Goal: Communication & Community: Answer question/provide support

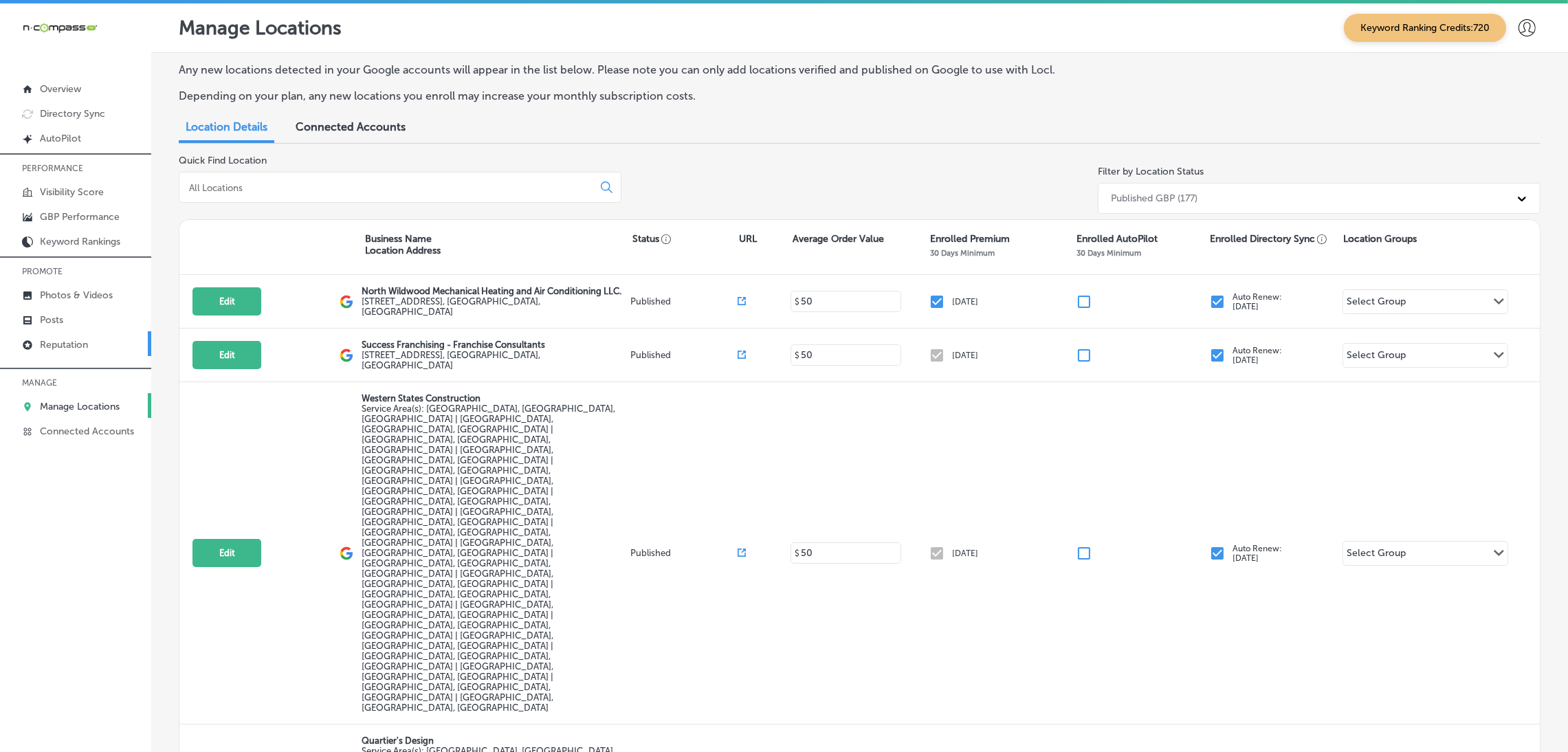
click at [65, 350] on p "Reputation" at bounding box center [64, 345] width 48 height 12
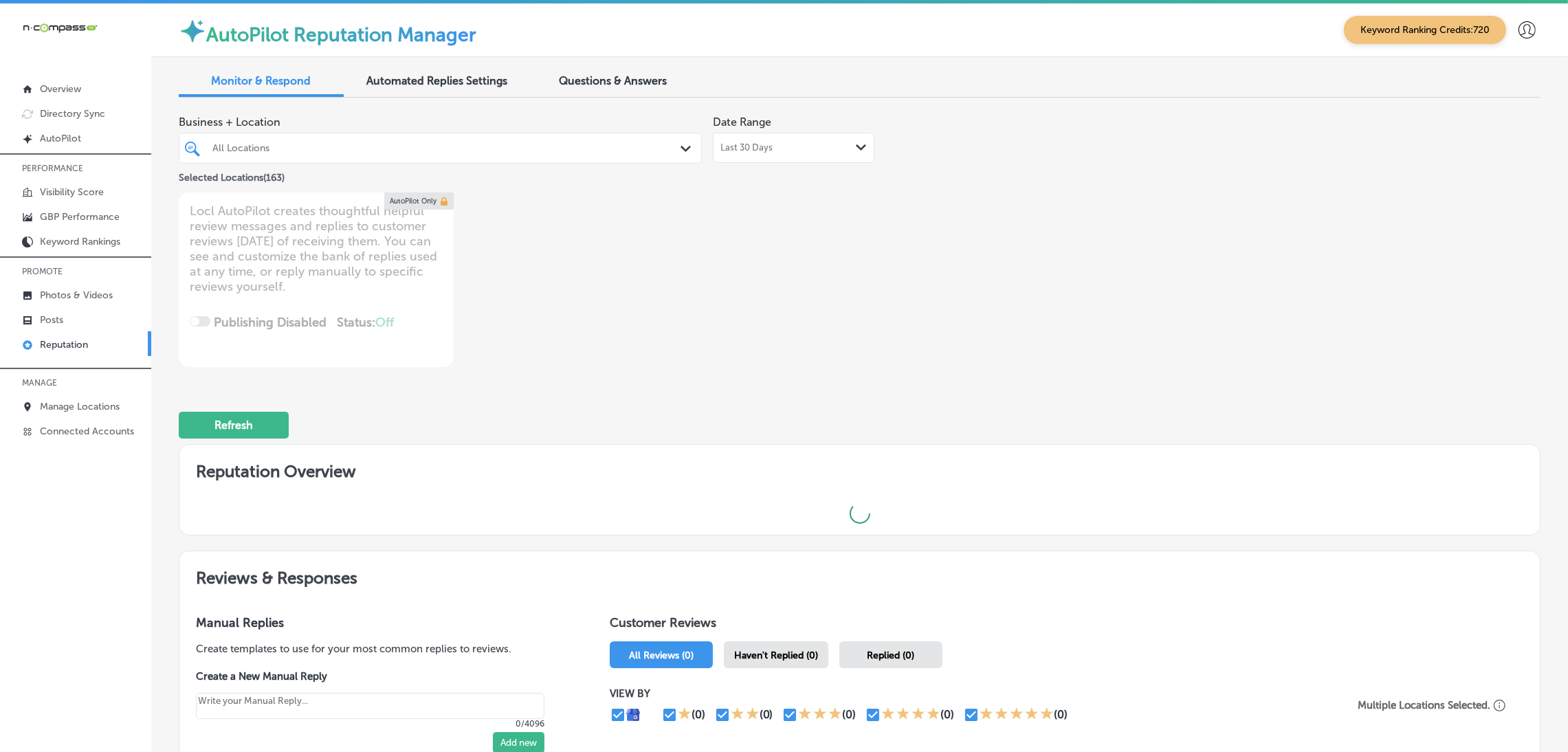
scroll to position [194, 0]
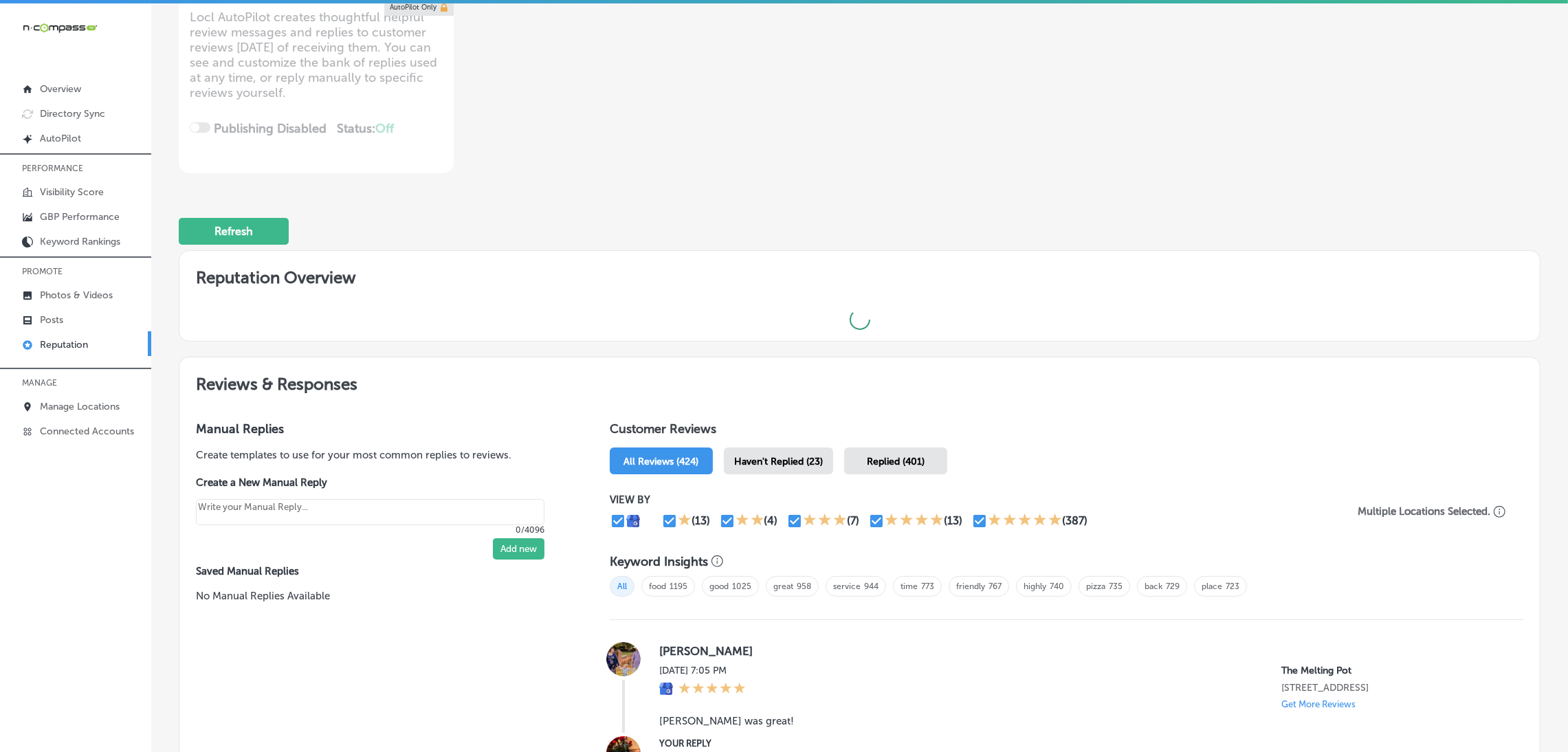
click at [819, 466] on div "Haven't Replied (23)" at bounding box center [779, 460] width 109 height 27
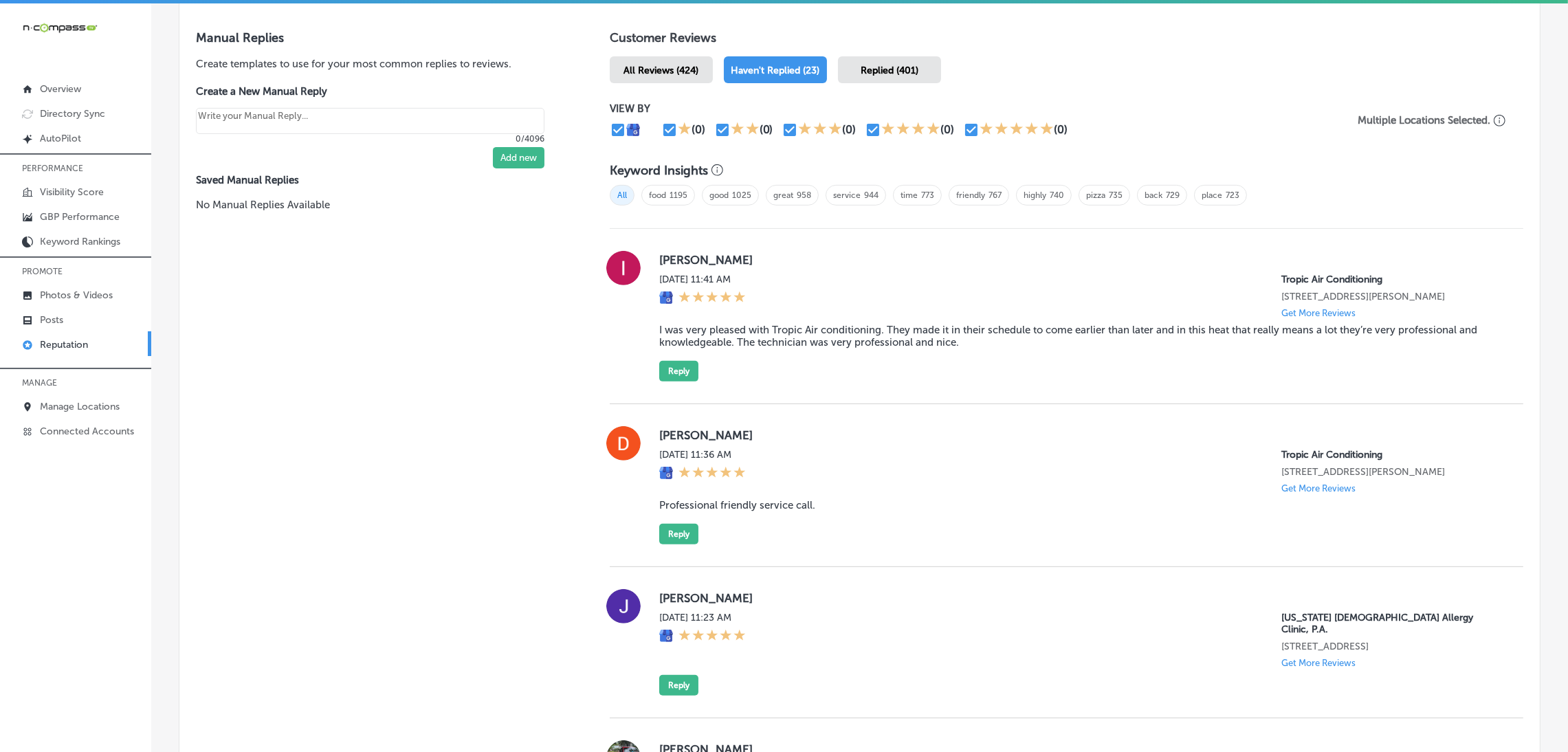
scroll to position [855, 0]
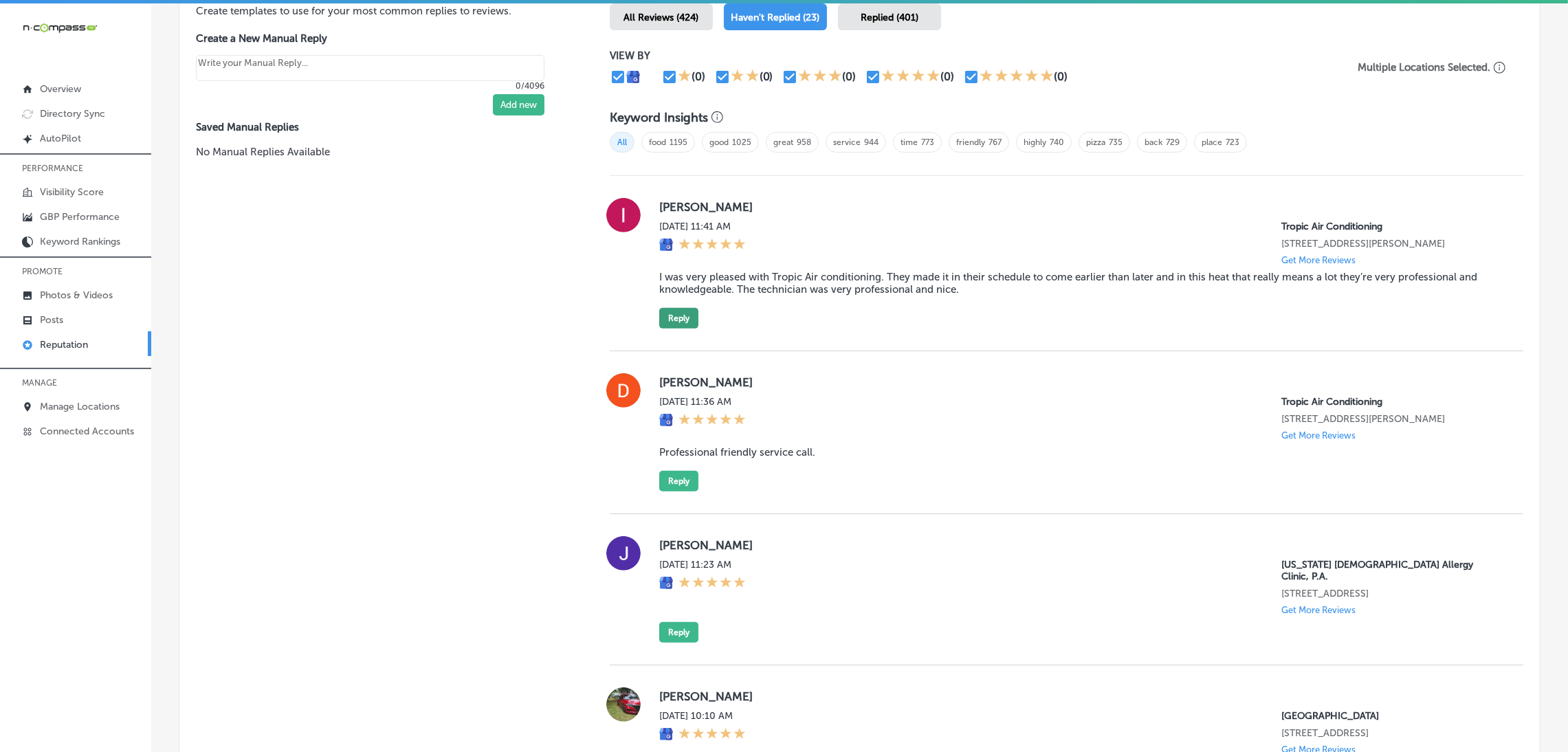
click at [675, 326] on button "Reply" at bounding box center [678, 318] width 39 height 21
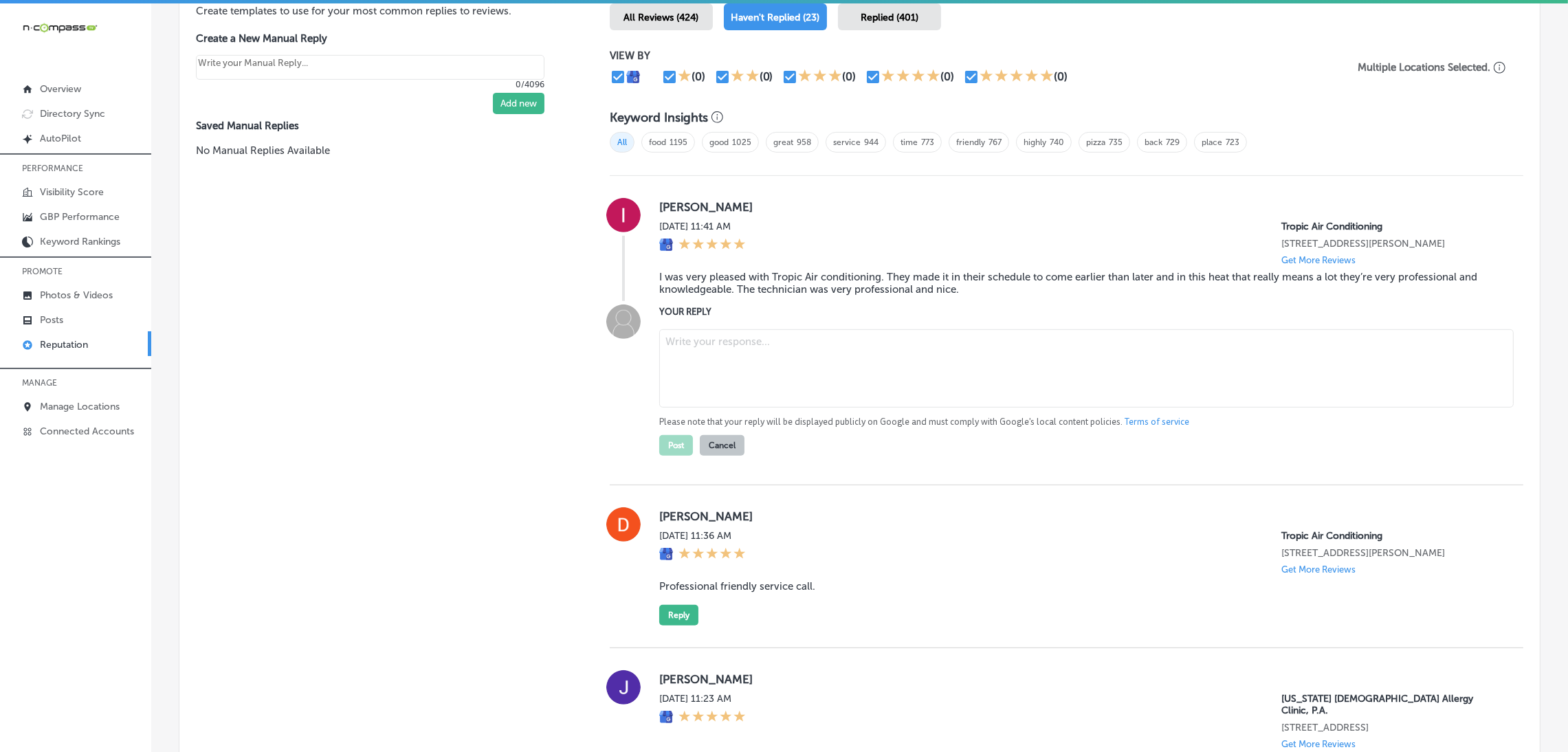
click at [782, 352] on textarea at bounding box center [1086, 369] width 854 height 79
type textarea "x"
click at [751, 280] on blockquote "I was very pleased with Tropic Air conditioning. They made it in their schedule…" at bounding box center [1080, 283] width 842 height 25
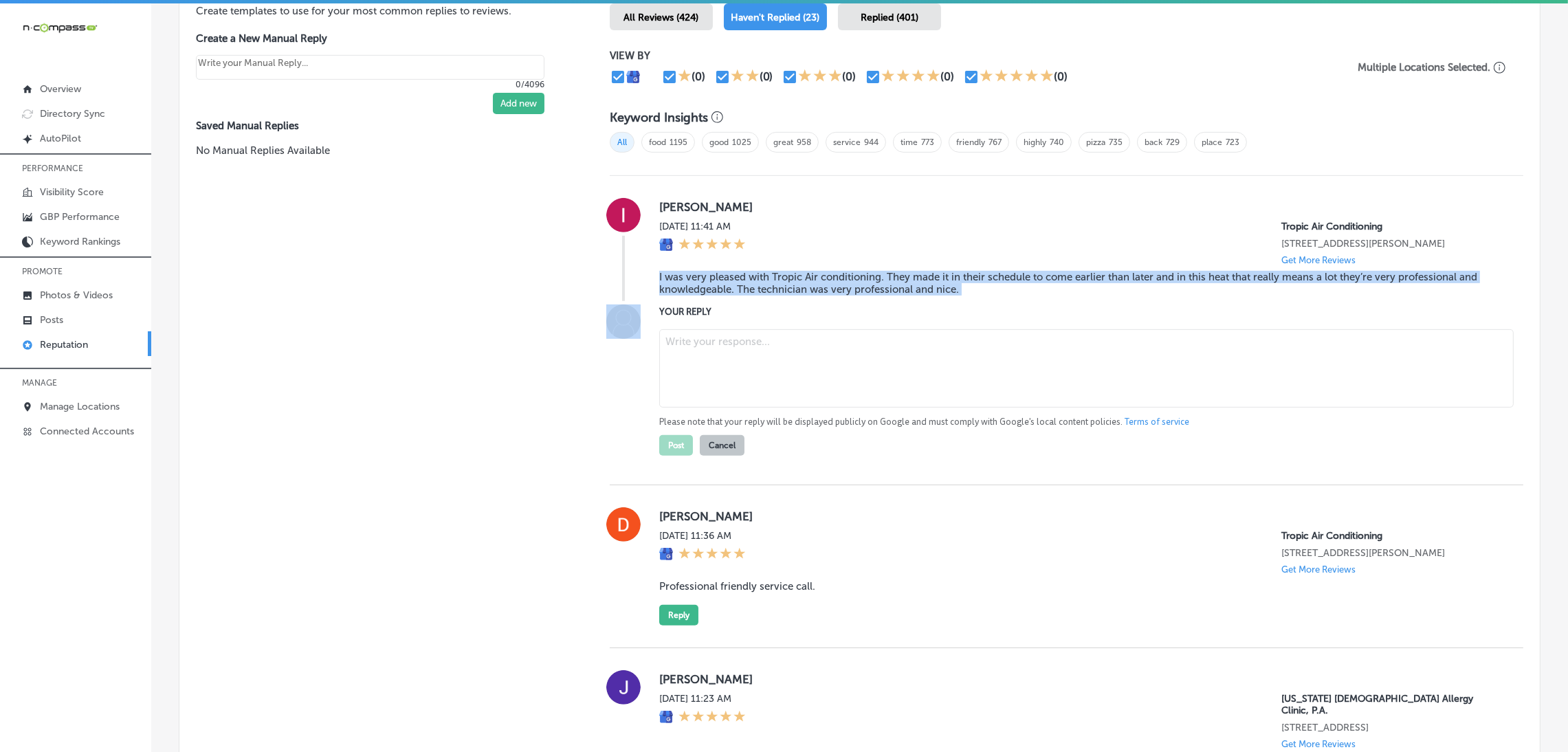
click at [752, 280] on blockquote "I was very pleased with Tropic Air conditioning. They made it in their schedule…" at bounding box center [1080, 283] width 842 height 25
copy blockquote "I was very pleased with Tropic Air conditioning. They made it in their schedule…"
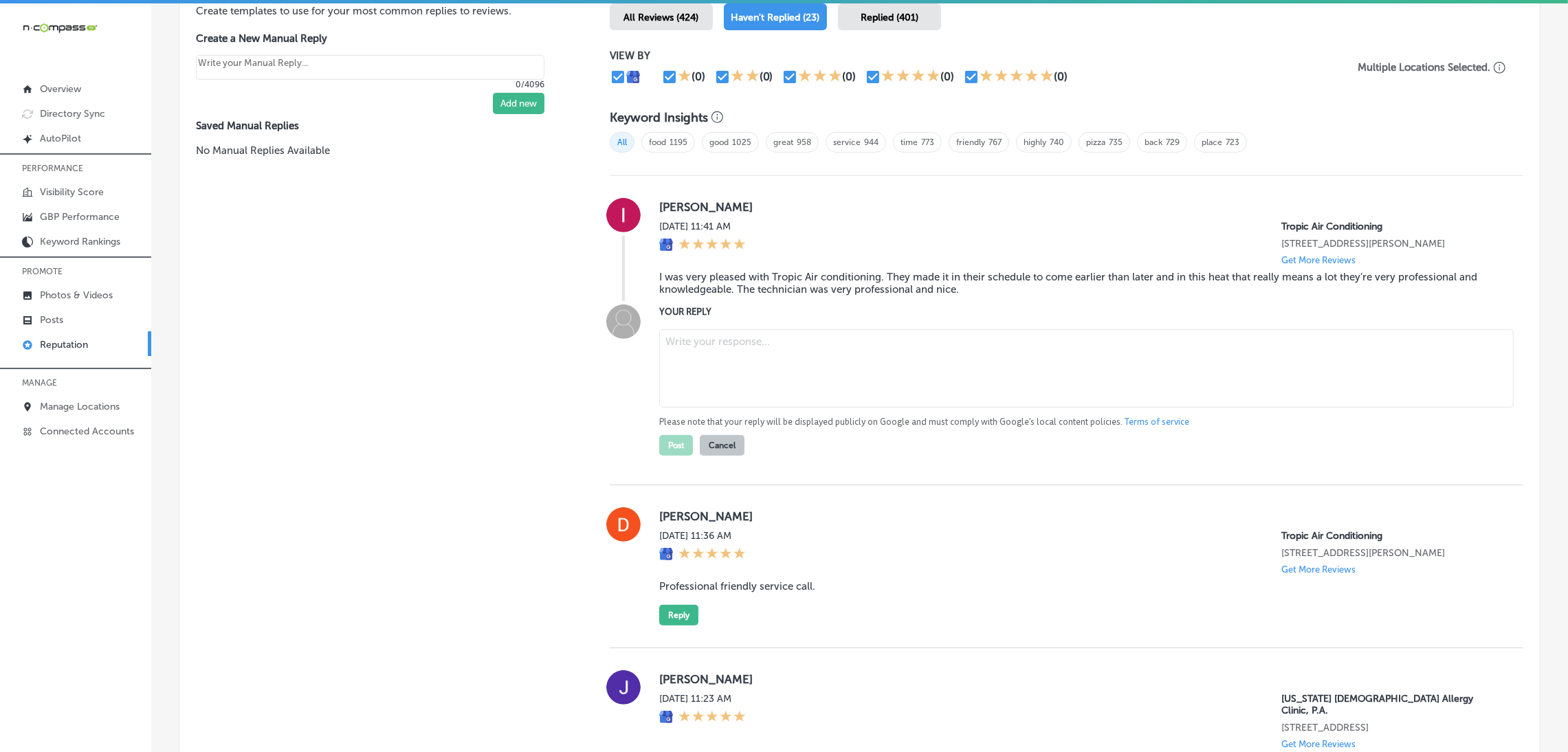
click at [708, 356] on textarea at bounding box center [1086, 369] width 854 height 79
click at [801, 340] on textarea at bounding box center [1086, 369] width 854 height 79
click at [712, 360] on textarea at bounding box center [1086, 369] width 854 height 79
paste textarea "ChatGPT said: Thank you for the 5-star review! We’re so glad to hear that our t…"
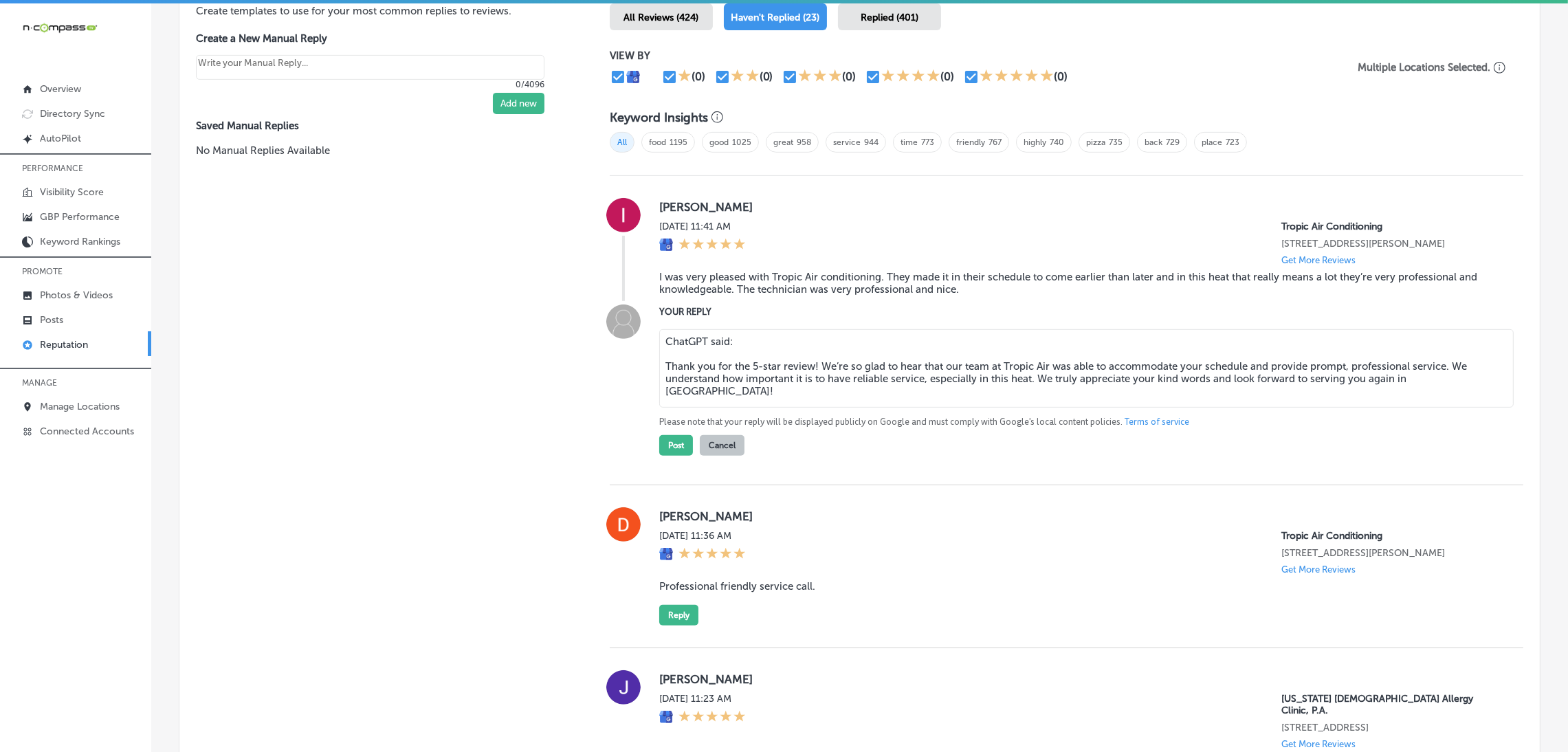
drag, startPoint x: 658, startPoint y: 368, endPoint x: 657, endPoint y: 321, distance: 47.0
click at [659, 321] on div "YOUR REPLY ChatGPT said: Thank you for the 5-star review! We’re so glad to hear…" at bounding box center [1080, 380] width 842 height 151
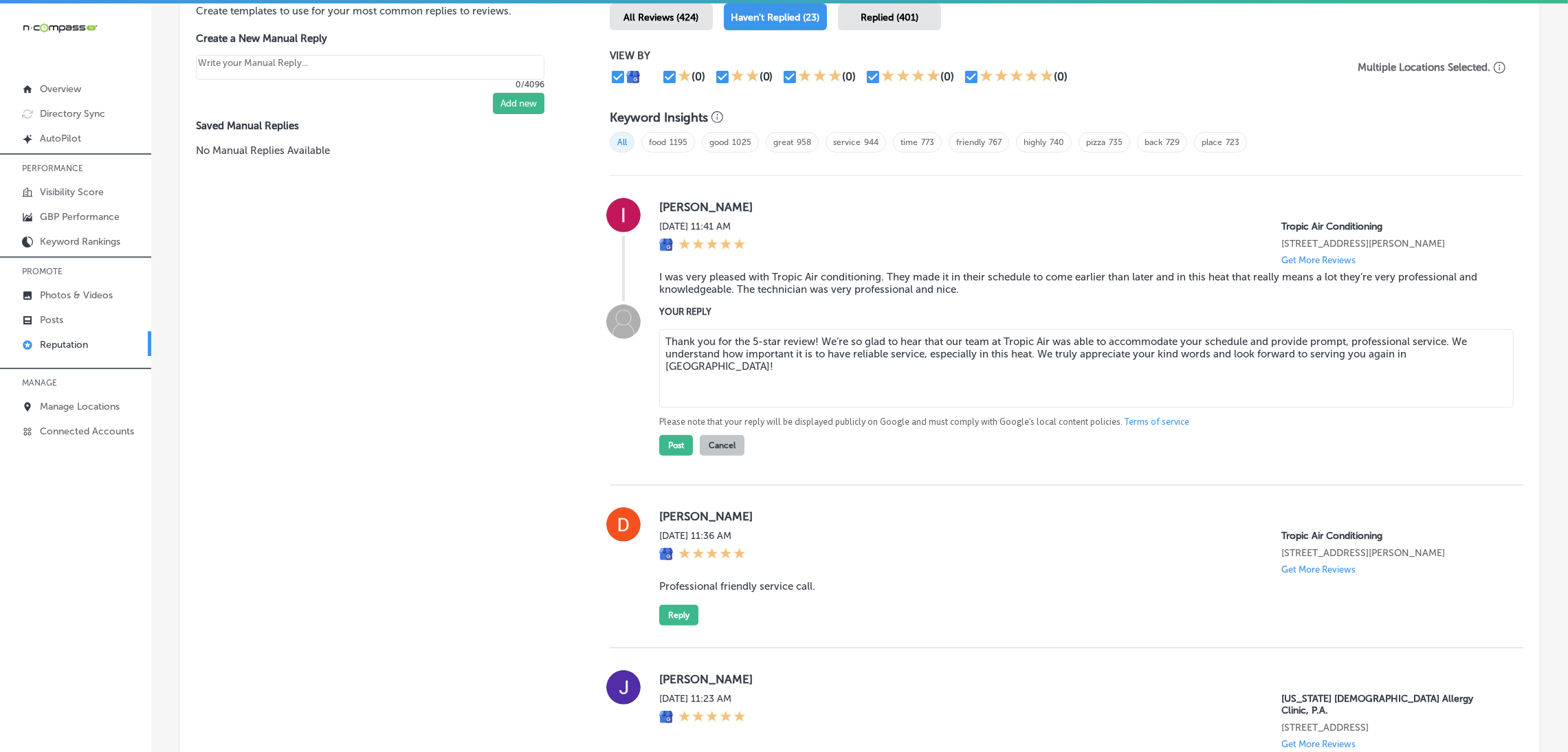
click at [807, 340] on textarea "Thank you for the 5-star review! We’re so glad to hear that our team at Tropic …" at bounding box center [1086, 369] width 854 height 79
type textarea "Thank you for the 5-star review, [PERSON_NAME]! We’re so glad to hear that our …"
click at [653, 447] on div "YOUR REPLY Thank you for the 5-star review, [PERSON_NAME]! We’re so glad to hea…" at bounding box center [1066, 380] width 914 height 151
click at [669, 428] on div "Post Cancel" at bounding box center [702, 442] width 86 height 28
click at [667, 438] on button "Post" at bounding box center [676, 445] width 34 height 21
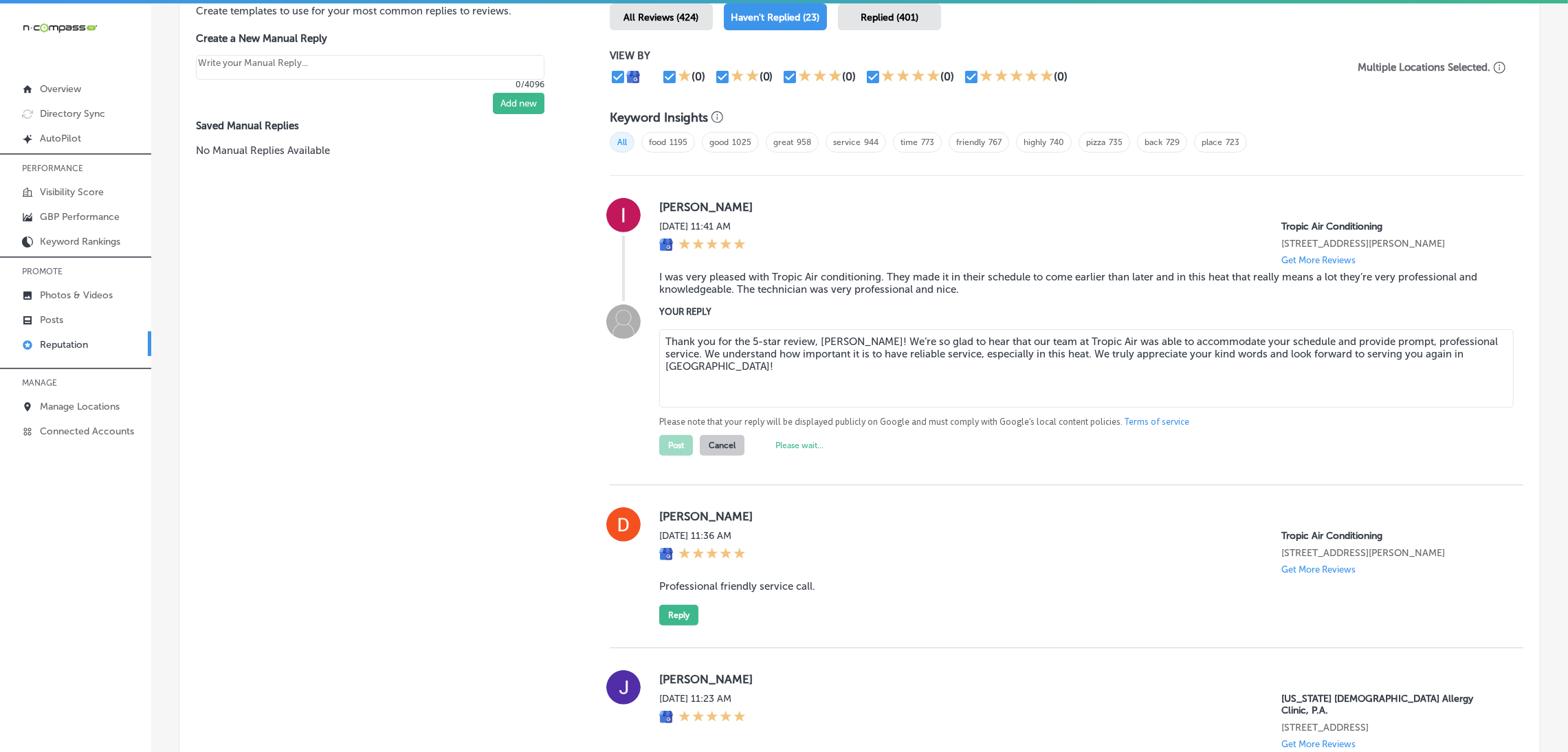
type textarea "x"
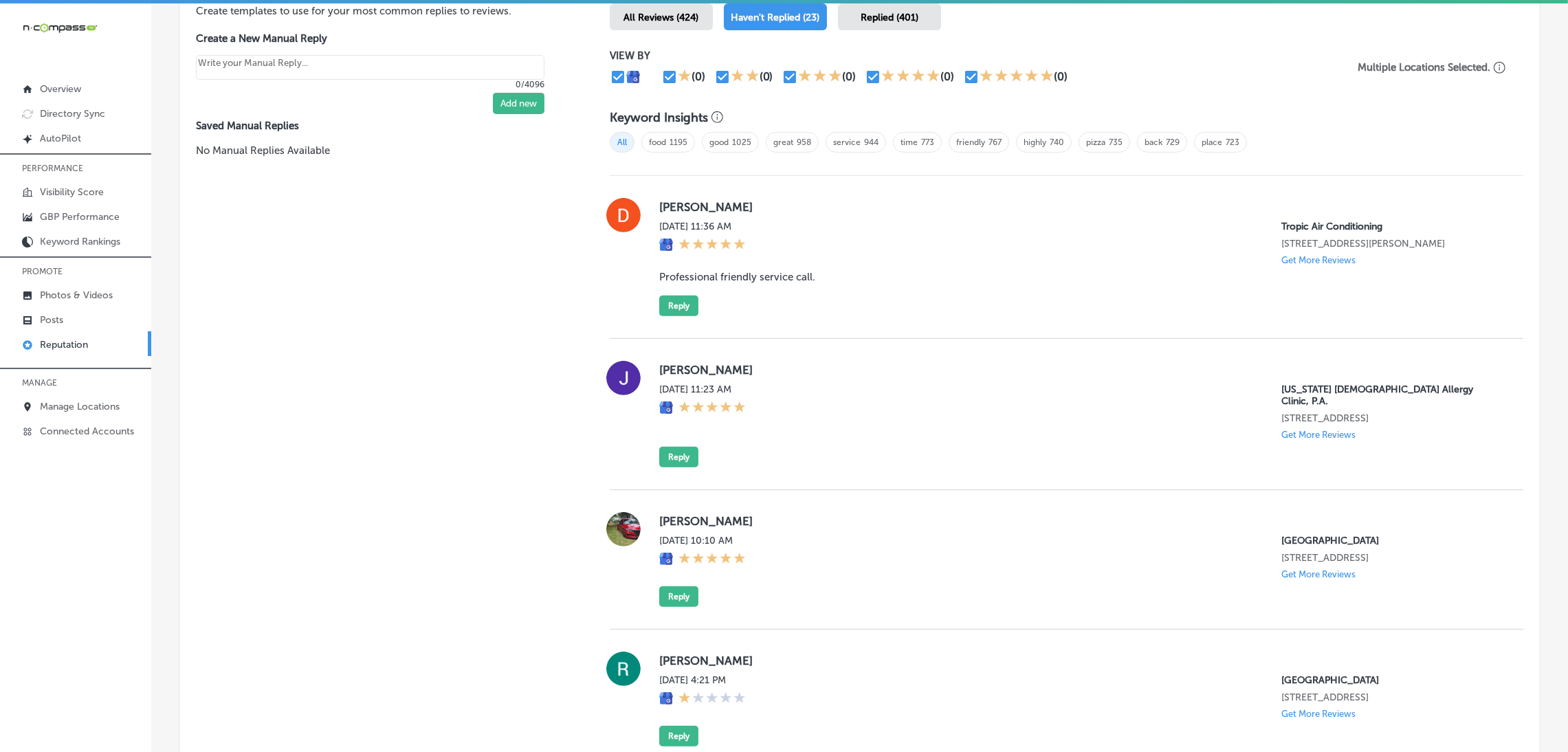
click at [856, 274] on blockquote "Professional friendly service call." at bounding box center [1080, 277] width 842 height 12
click at [725, 278] on blockquote "Professional friendly service call." at bounding box center [1080, 277] width 842 height 12
click at [725, 278] on blockquote "Professional friendly service call." at bounding box center [1080, 277] width 842 height 12
click at [725, 276] on blockquote "Professional friendly service call." at bounding box center [1080, 277] width 842 height 12
click at [726, 274] on blockquote "Professional friendly service call." at bounding box center [1080, 277] width 842 height 12
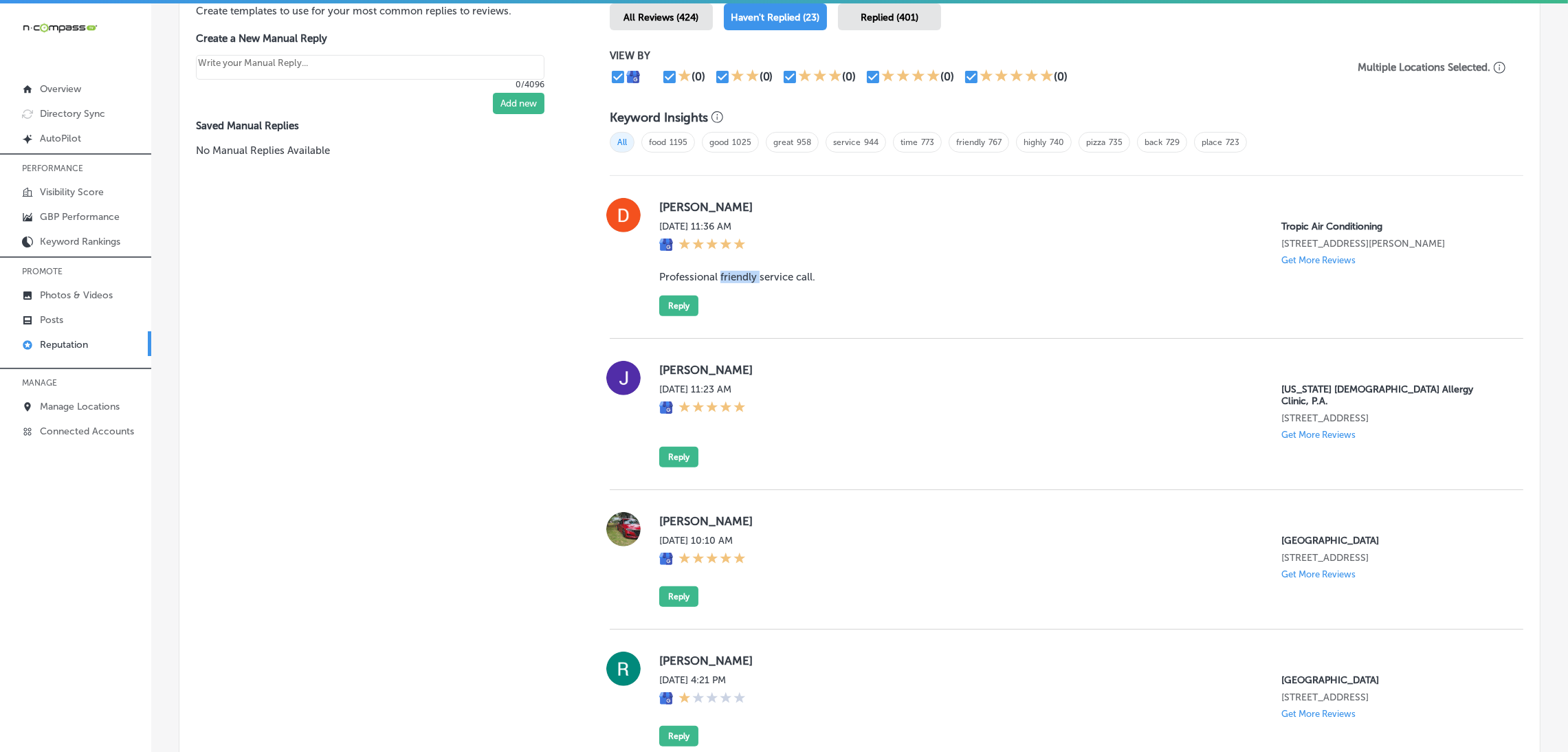
click at [726, 274] on blockquote "Professional friendly service call." at bounding box center [1080, 277] width 842 height 12
copy blockquote "Professional friendly service call."
click at [735, 265] on div "[PERSON_NAME][DATE] 11:36 AM Tropic Air Conditioning [STREET_ADDRESS][PERSON_NA…" at bounding box center [1080, 257] width 842 height 118
click at [681, 302] on button "Reply" at bounding box center [678, 305] width 39 height 21
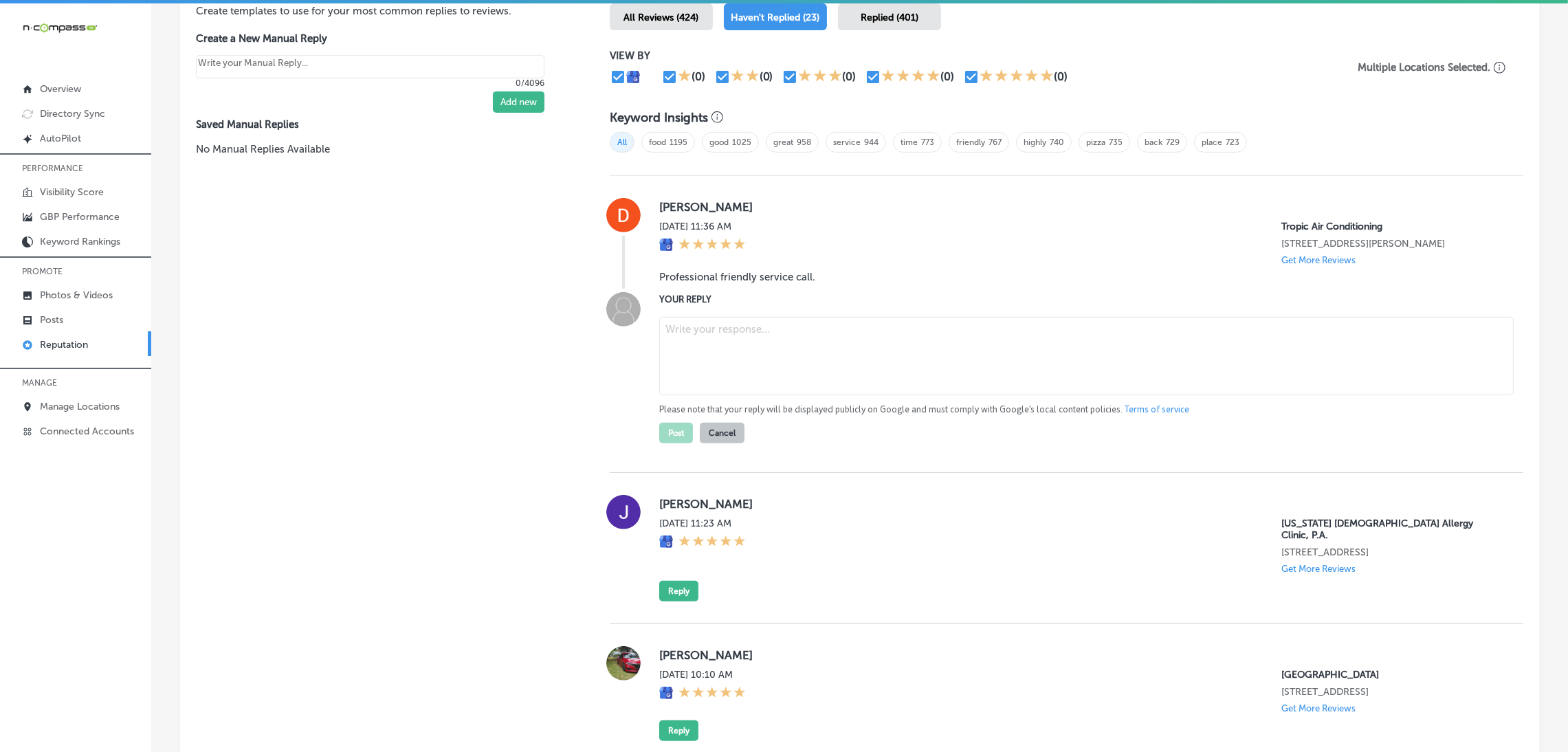
click at [757, 349] on textarea at bounding box center [1086, 356] width 854 height 79
paste textarea "ChatGPT said: Thank you for the 5-star review! We're so glad to hear you had a …"
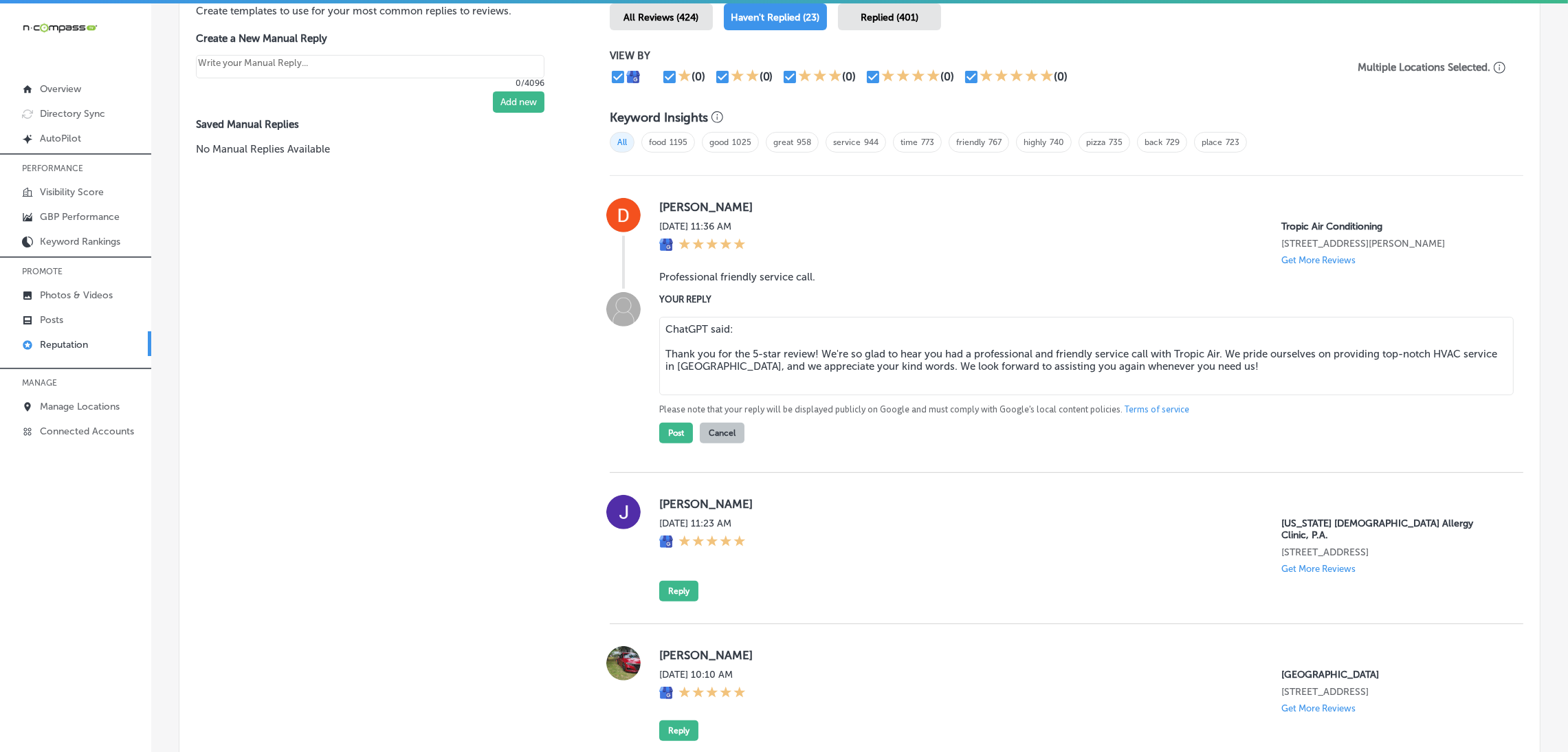
drag, startPoint x: 662, startPoint y: 356, endPoint x: 665, endPoint y: 320, distance: 36.1
click at [665, 320] on textarea "ChatGPT said: Thank you for the 5-star review! We're so glad to hear you had a …" at bounding box center [1086, 356] width 854 height 79
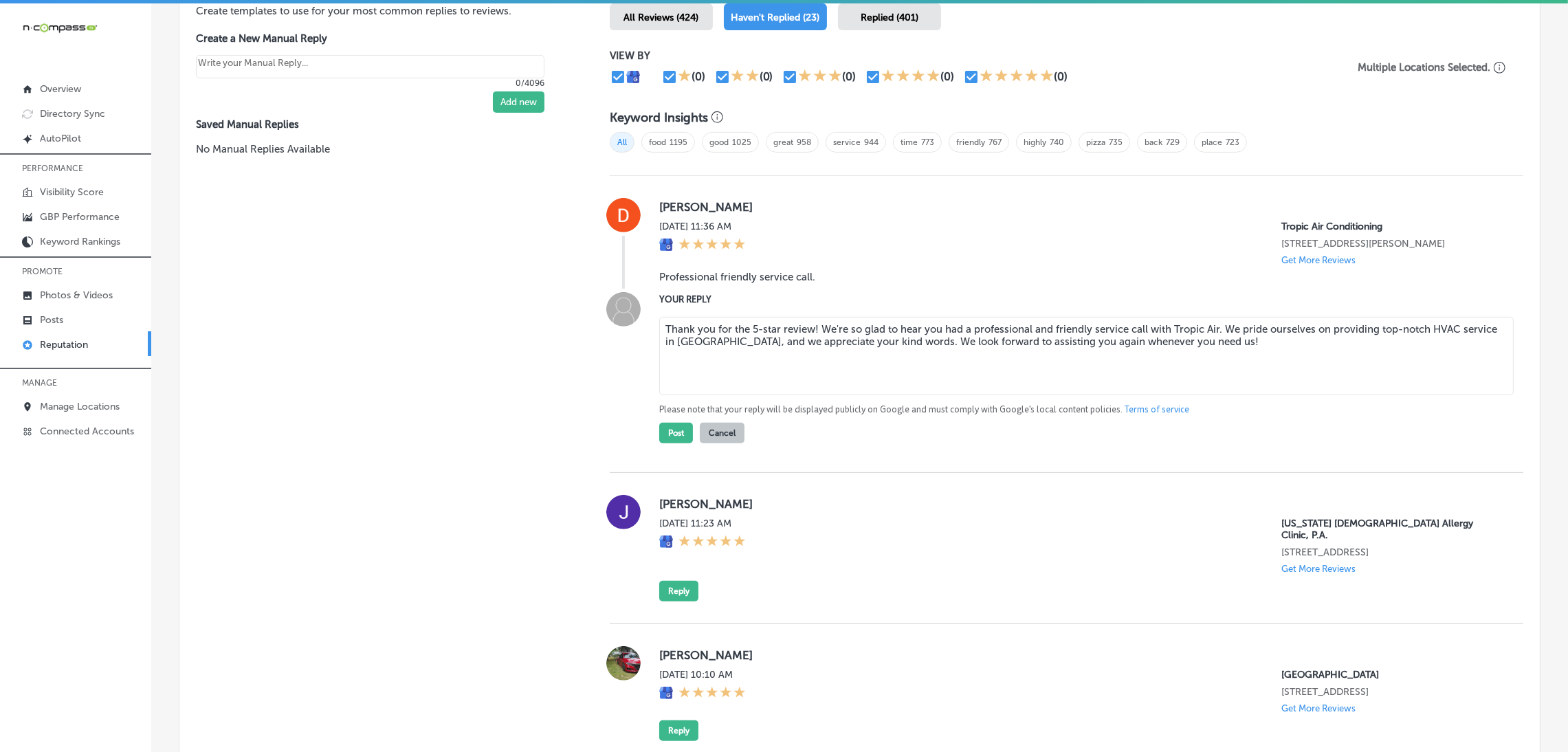
click at [809, 326] on textarea "Thank you for the 5-star review! We're so glad to hear you had a professional a…" at bounding box center [1086, 356] width 854 height 79
type textarea "Thank you for the 5-star review, [PERSON_NAME]! We're so glad to hear you had a…"
click at [659, 430] on button "Post" at bounding box center [676, 433] width 34 height 21
type textarea "x"
